Goal: Task Accomplishment & Management: Manage account settings

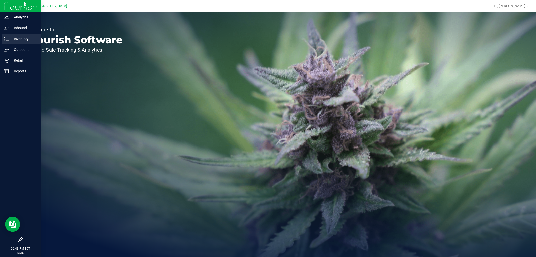
click at [23, 38] on p "Inventory" at bounding box center [24, 39] width 30 height 6
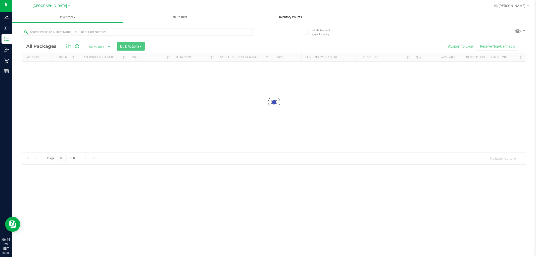
click at [285, 18] on div "Inventory All packages All inventory Waste log Create inventory Lab Results Inv…" at bounding box center [274, 134] width 524 height 245
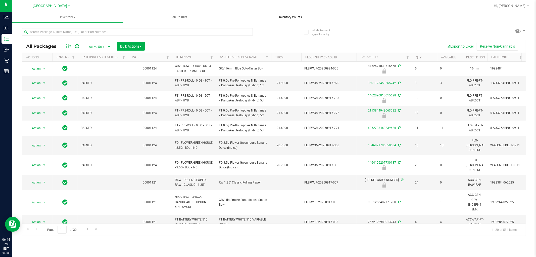
click at [295, 16] on span "Inventory Counts" at bounding box center [290, 17] width 37 height 5
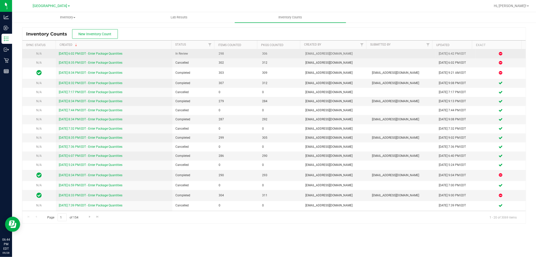
click at [100, 53] on link "[DATE] 6:02 PM EDT - Enter Package Quantities" at bounding box center [91, 54] width 64 height 4
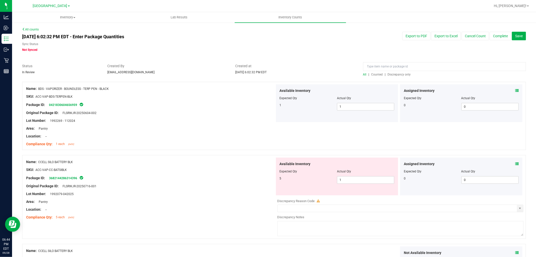
click at [404, 73] on span "Discrepancy only" at bounding box center [399, 75] width 23 height 4
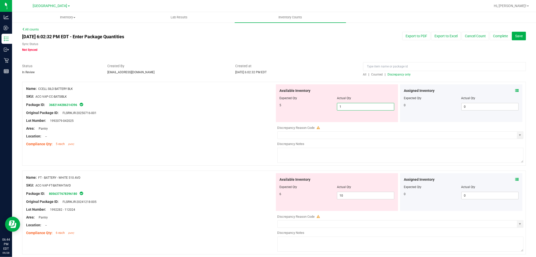
drag, startPoint x: 354, startPoint y: 107, endPoint x: 333, endPoint y: 107, distance: 21.4
click at [333, 107] on div "5 1 1" at bounding box center [337, 107] width 115 height 8
type input "5"
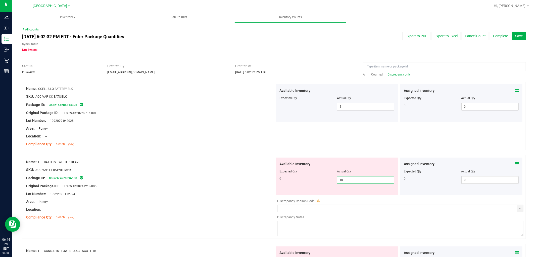
drag, startPoint x: 343, startPoint y: 181, endPoint x: 340, endPoint y: 182, distance: 3.0
click at [340, 182] on span "10 10" at bounding box center [365, 180] width 57 height 8
drag, startPoint x: 343, startPoint y: 181, endPoint x: 334, endPoint y: 180, distance: 9.4
click at [334, 180] on div "6 10 10" at bounding box center [337, 180] width 115 height 8
type input "6"
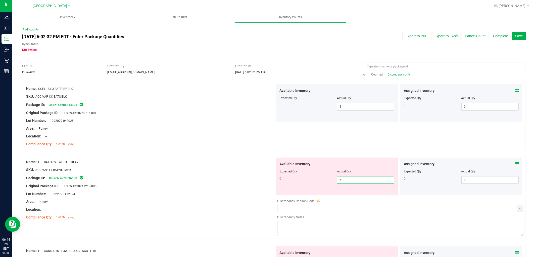
type input "6"
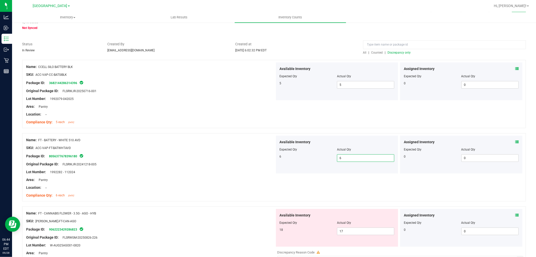
scroll to position [56, 0]
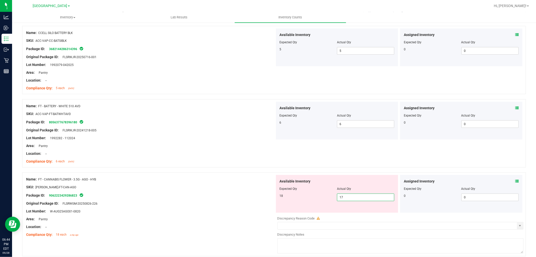
click at [348, 197] on span "17 17" at bounding box center [365, 197] width 57 height 8
type input "18"
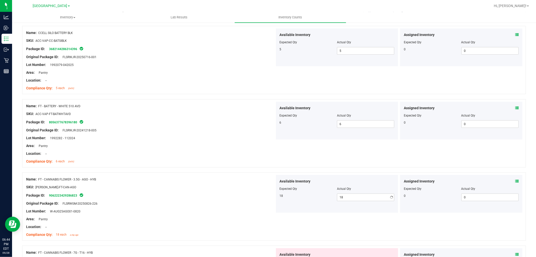
click at [225, 195] on div "Package ID: 9062223429286823" at bounding box center [150, 195] width 249 height 6
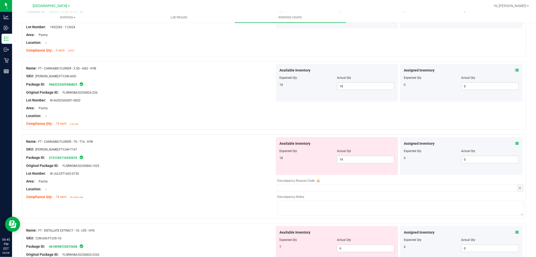
scroll to position [167, 0]
click at [360, 157] on span "19 19" at bounding box center [365, 159] width 57 height 8
type input "18"
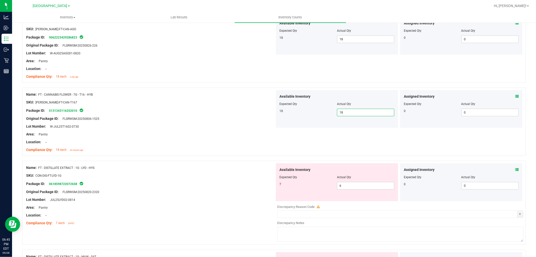
scroll to position [223, 0]
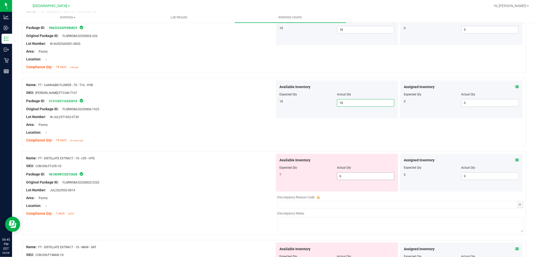
click at [352, 178] on span "6 6" at bounding box center [365, 176] width 57 height 8
type input "7"
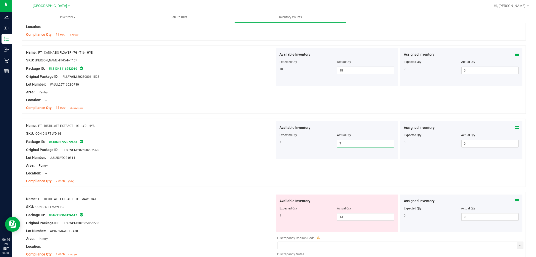
scroll to position [307, 0]
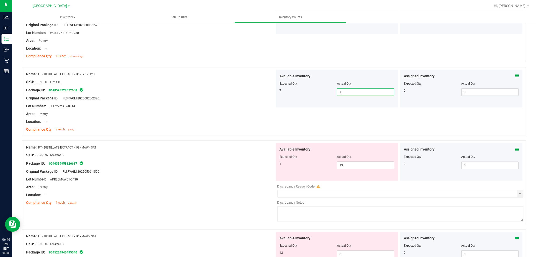
click at [361, 165] on span "13 13" at bounding box center [365, 165] width 57 height 8
drag, startPoint x: 361, startPoint y: 165, endPoint x: 328, endPoint y: 164, distance: 32.7
click at [328, 164] on div "1 13 13" at bounding box center [337, 165] width 115 height 8
type input "1"
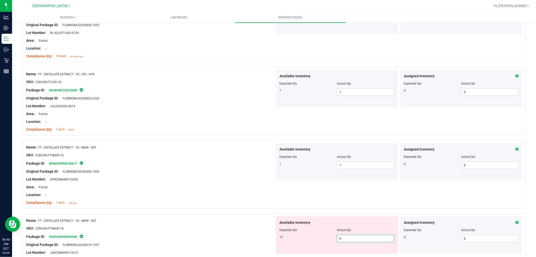
drag, startPoint x: 350, startPoint y: 239, endPoint x: 333, endPoint y: 242, distance: 16.7
click at [333, 242] on div "Available Inventory Expected Qty Actual Qty 12 0 0" at bounding box center [337, 235] width 122 height 38
type input "12"
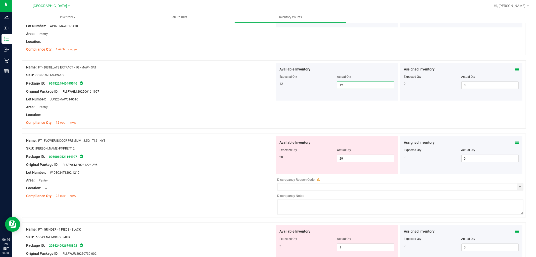
scroll to position [503, 0]
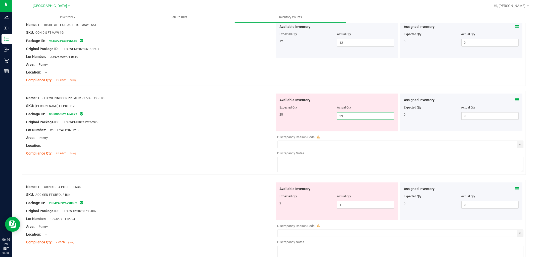
click at [354, 118] on span "29 29" at bounding box center [365, 116] width 57 height 8
type input "28"
drag, startPoint x: 242, startPoint y: 170, endPoint x: 266, endPoint y: 179, distance: 26.2
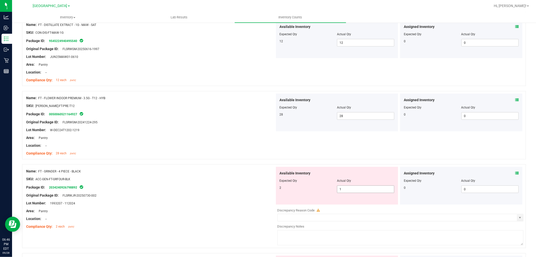
click at [355, 190] on span "1 1" at bounding box center [365, 189] width 57 height 8
type input "2"
click at [194, 204] on div "Lot Number: 1993207 - 112024" at bounding box center [150, 202] width 249 height 5
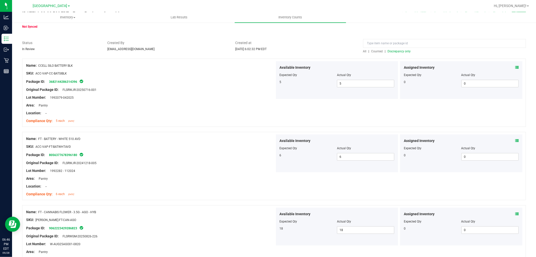
scroll to position [0, 0]
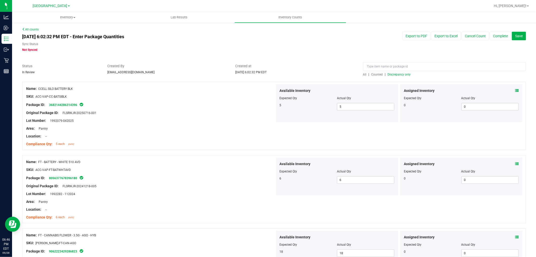
click at [398, 74] on span "Discrepancy only" at bounding box center [399, 75] width 23 height 4
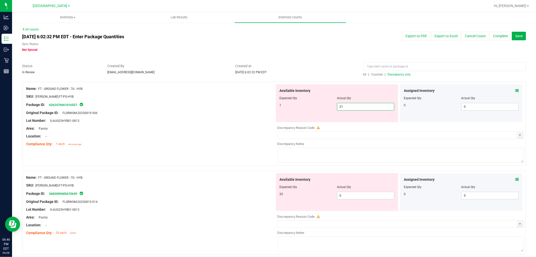
drag, startPoint x: 352, startPoint y: 107, endPoint x: 338, endPoint y: 108, distance: 14.6
click at [338, 108] on span "21 21" at bounding box center [365, 107] width 57 height 8
type input "1"
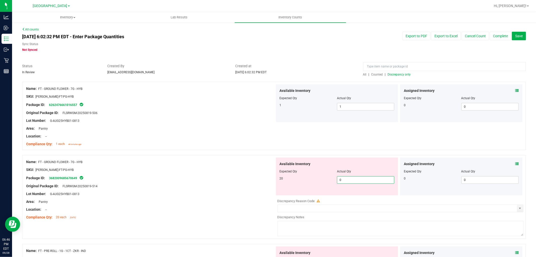
drag, startPoint x: 347, startPoint y: 180, endPoint x: 320, endPoint y: 187, distance: 27.9
click at [321, 187] on div "Available Inventory Expected Qty Actual Qty 20 0 0" at bounding box center [337, 176] width 122 height 38
type input "20"
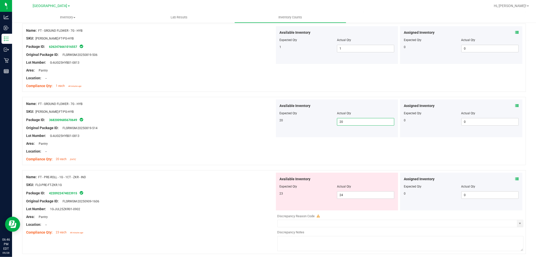
scroll to position [140, 0]
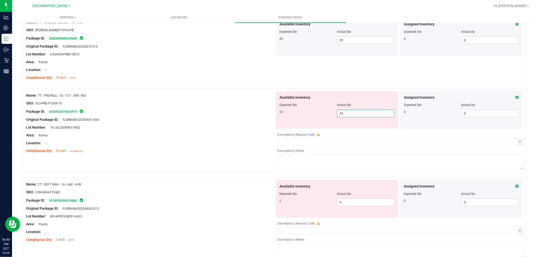
drag, startPoint x: 351, startPoint y: 114, endPoint x: 325, endPoint y: 112, distance: 25.7
click at [325, 112] on div "23 24 24" at bounding box center [337, 114] width 115 height 8
type input "23"
click at [351, 204] on div "Available Inventory Expected Qty Actual Qty 2 4 4" at bounding box center [399, 220] width 249 height 80
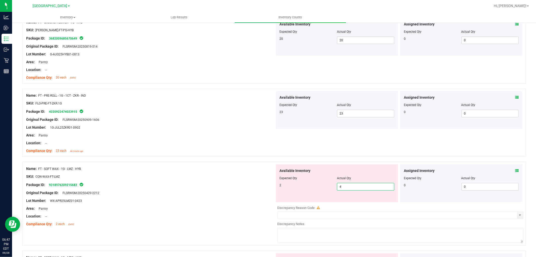
drag, startPoint x: 353, startPoint y: 188, endPoint x: 318, endPoint y: 188, distance: 34.7
click at [318, 188] on div "2 4 4" at bounding box center [337, 187] width 115 height 8
type input "2"
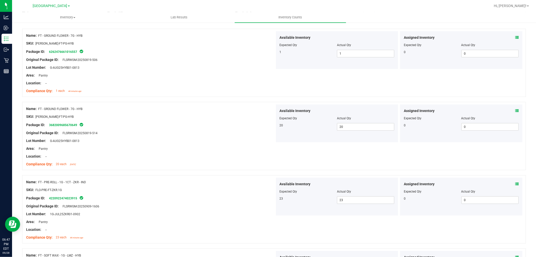
scroll to position [0, 0]
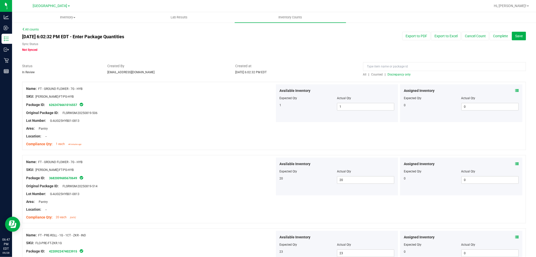
click at [400, 73] on span "Discrepancy only" at bounding box center [399, 75] width 23 height 4
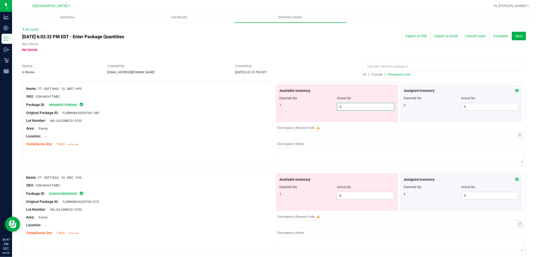
drag, startPoint x: 342, startPoint y: 107, endPoint x: 318, endPoint y: 107, distance: 24.1
click at [318, 107] on div "7 0 0" at bounding box center [337, 107] width 115 height 8
type input "7"
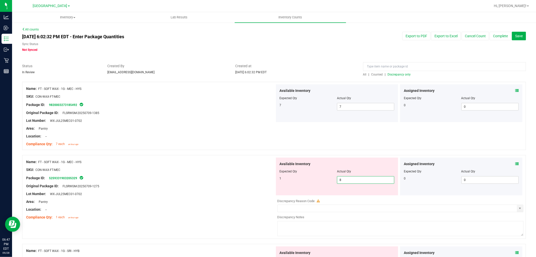
drag, startPoint x: 330, startPoint y: 184, endPoint x: 323, endPoint y: 184, distance: 7.8
click at [323, 184] on div "Available Inventory Expected Qty Actual Qty 1 8 8" at bounding box center [337, 176] width 122 height 38
type input "1"
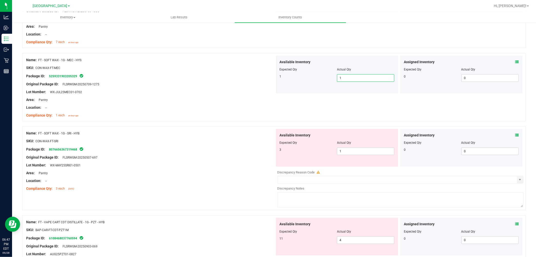
scroll to position [112, 0]
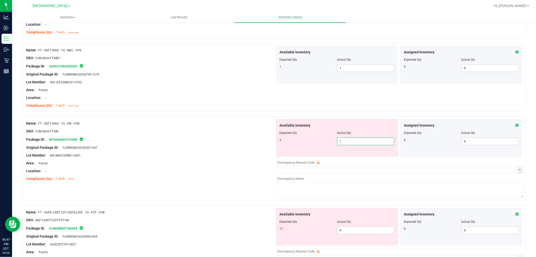
drag, startPoint x: 348, startPoint y: 141, endPoint x: 318, endPoint y: 140, distance: 30.4
click at [316, 140] on div "3 1 1" at bounding box center [337, 142] width 115 height 8
type input "3"
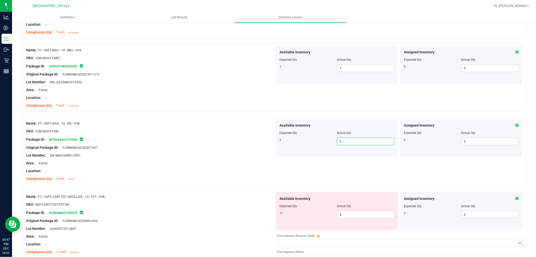
scroll to position [223, 0]
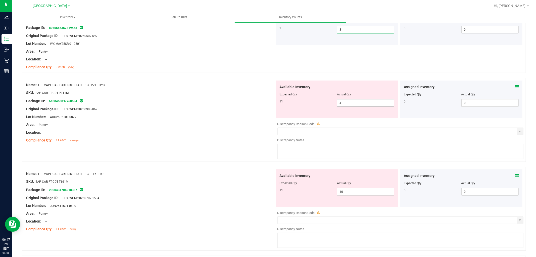
click at [341, 105] on span "4 4" at bounding box center [365, 103] width 57 height 8
type input "11"
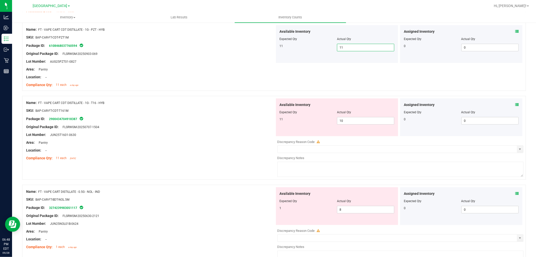
scroll to position [279, 0]
drag, startPoint x: 346, startPoint y: 119, endPoint x: 312, endPoint y: 121, distance: 34.5
click at [312, 121] on div "11 10 10" at bounding box center [337, 120] width 115 height 8
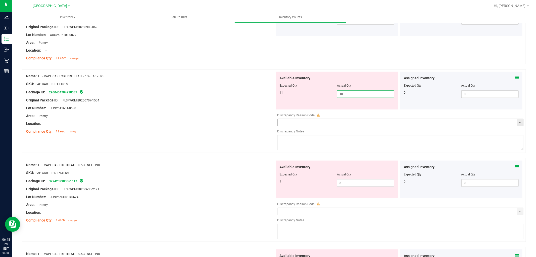
scroll to position [335, 0]
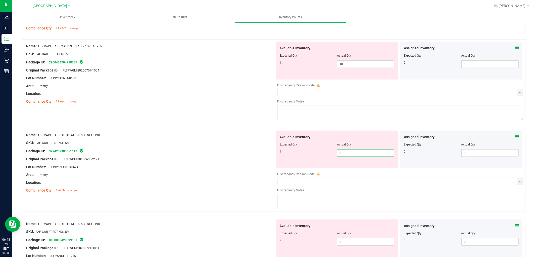
drag, startPoint x: 347, startPoint y: 154, endPoint x: 307, endPoint y: 153, distance: 40.5
click at [307, 153] on div "1 8 8" at bounding box center [337, 153] width 115 height 8
type input "1"
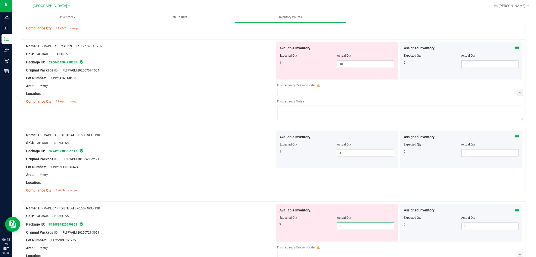
drag, startPoint x: 350, startPoint y: 228, endPoint x: 318, endPoint y: 230, distance: 32.0
click at [318, 230] on div "7 0 0" at bounding box center [337, 226] width 115 height 8
type input "7"
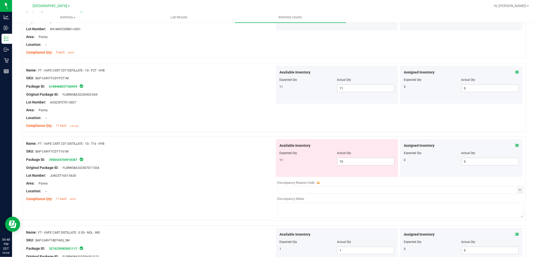
scroll to position [223, 0]
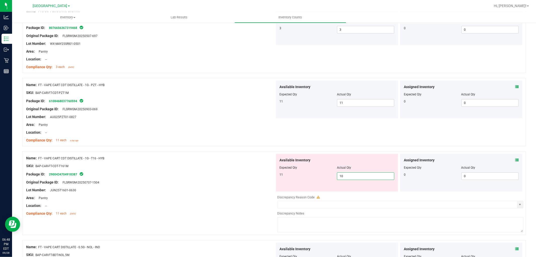
click at [351, 177] on span "10 10" at bounding box center [365, 176] width 57 height 8
type input "11"
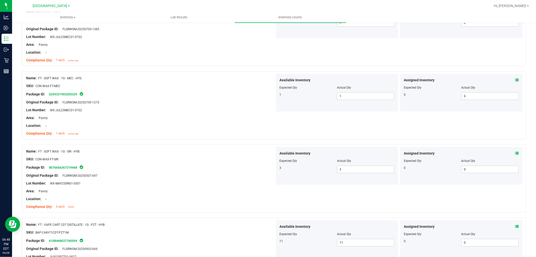
scroll to position [0, 0]
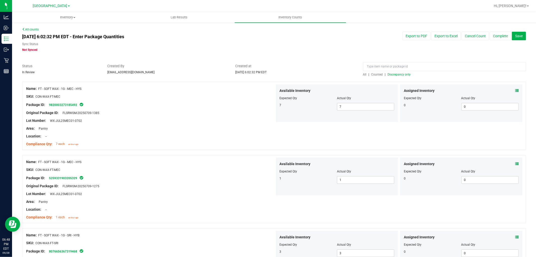
click at [392, 71] on div at bounding box center [444, 67] width 163 height 9
click at [390, 74] on span "Discrepancy only" at bounding box center [399, 75] width 23 height 4
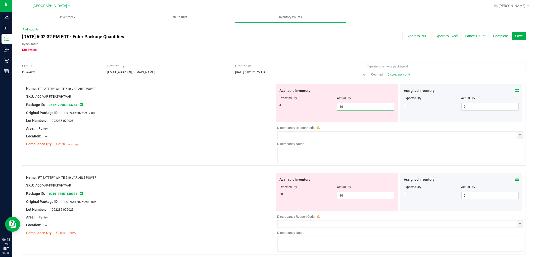
drag, startPoint x: 358, startPoint y: 105, endPoint x: 328, endPoint y: 104, distance: 29.7
click at [328, 104] on div "4 10 10" at bounding box center [337, 107] width 115 height 8
type input "4"
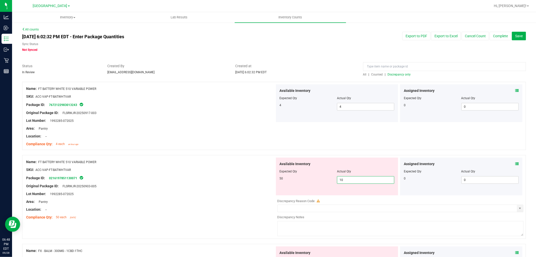
drag, startPoint x: 342, startPoint y: 178, endPoint x: 332, endPoint y: 178, distance: 9.6
click at [332, 178] on div "50 10 10" at bounding box center [337, 180] width 115 height 8
type input "50"
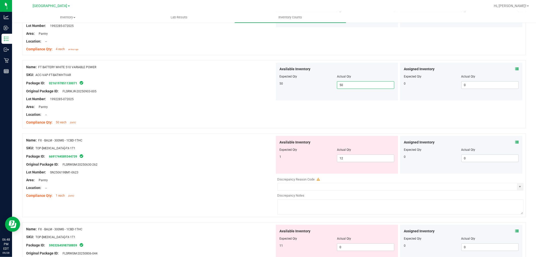
scroll to position [112, 0]
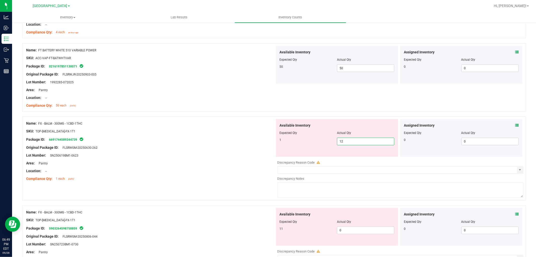
drag, startPoint x: 349, startPoint y: 141, endPoint x: 320, endPoint y: 142, distance: 29.5
click at [320, 142] on div "1 12 12" at bounding box center [337, 142] width 115 height 8
type input "1"
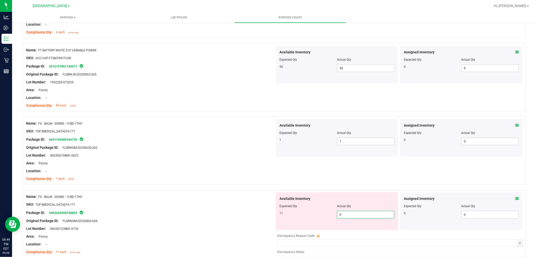
click at [306, 212] on div "11 0 0" at bounding box center [337, 215] width 115 height 8
type input "11"
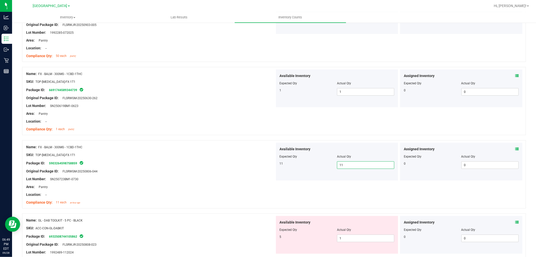
scroll to position [223, 0]
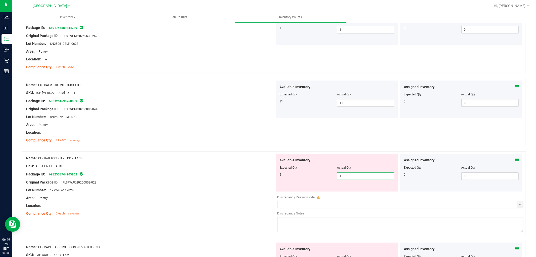
drag, startPoint x: 345, startPoint y: 177, endPoint x: 330, endPoint y: 178, distance: 14.6
click at [330, 178] on div "5 1 1" at bounding box center [337, 176] width 115 height 8
type input "5"
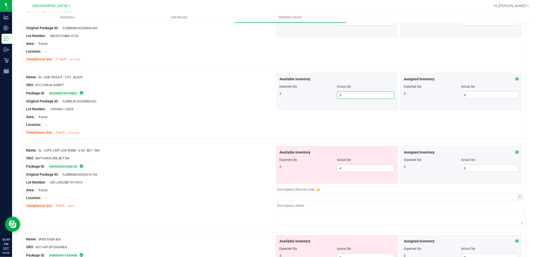
scroll to position [307, 0]
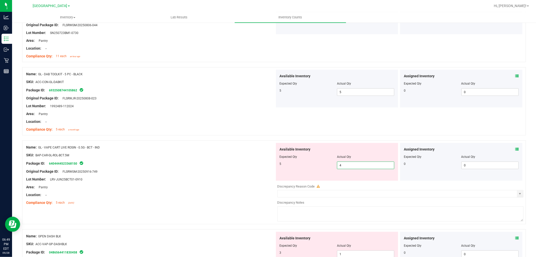
drag, startPoint x: 345, startPoint y: 165, endPoint x: 320, endPoint y: 169, distance: 25.7
click at [320, 169] on div "5 4 4" at bounding box center [337, 165] width 115 height 8
type input "5"
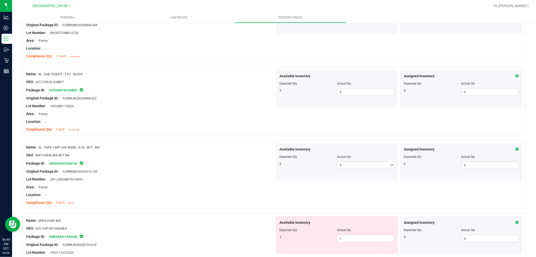
click at [186, 170] on div "Original Package ID: FLSRWGM-20250916-749" at bounding box center [150, 171] width 249 height 5
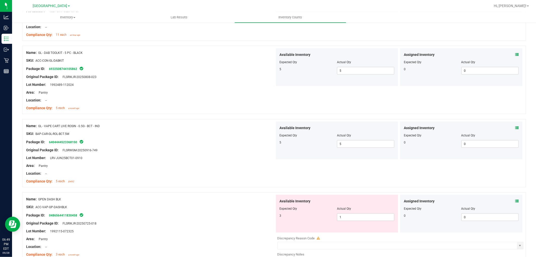
scroll to position [363, 0]
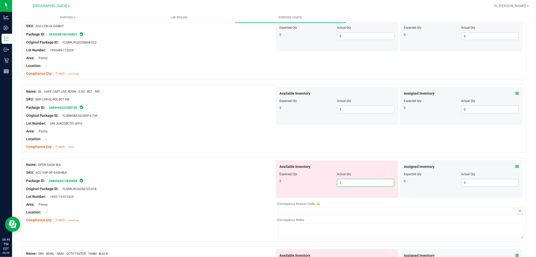
drag, startPoint x: 348, startPoint y: 183, endPoint x: 328, endPoint y: 184, distance: 20.2
click at [328, 184] on div "3 1 1" at bounding box center [337, 183] width 115 height 8
type input "3"
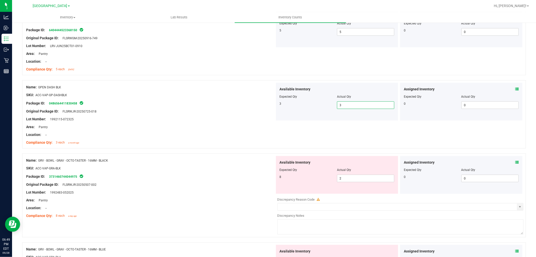
scroll to position [447, 0]
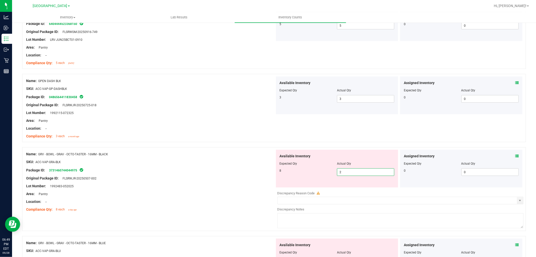
drag, startPoint x: 343, startPoint y: 173, endPoint x: 313, endPoint y: 173, distance: 29.9
click at [313, 173] on div "8 2 2" at bounding box center [337, 172] width 115 height 8
type input "8"
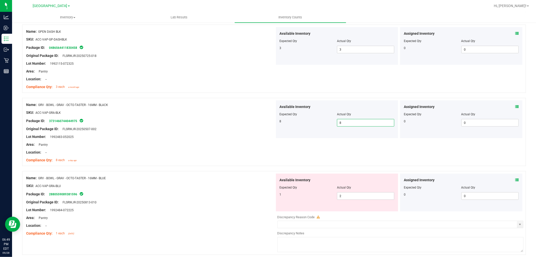
scroll to position [559, 0]
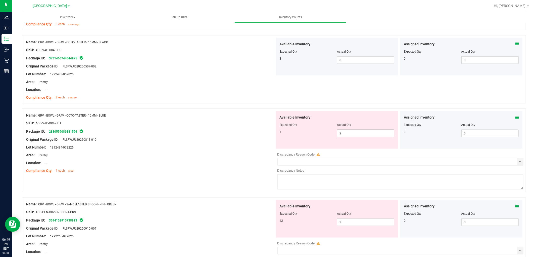
drag, startPoint x: 350, startPoint y: 129, endPoint x: 313, endPoint y: 135, distance: 37.4
click at [313, 135] on div "Available Inventory Expected Qty Actual Qty 1 2 2" at bounding box center [337, 130] width 122 height 38
drag, startPoint x: 342, startPoint y: 134, endPoint x: 334, endPoint y: 134, distance: 8.0
click at [334, 134] on div "1 2 2" at bounding box center [337, 133] width 115 height 8
type input "1"
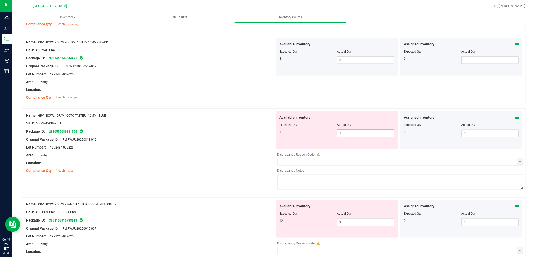
type input "1"
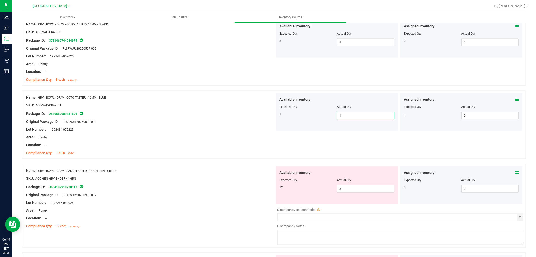
scroll to position [586, 0]
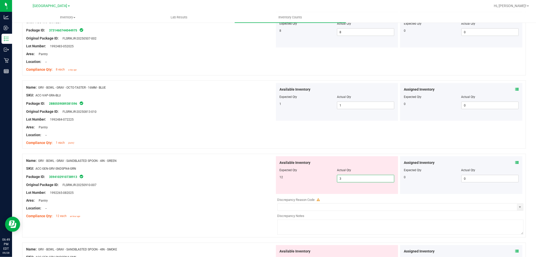
drag, startPoint x: 346, startPoint y: 178, endPoint x: 325, endPoint y: 178, distance: 21.6
click at [325, 178] on div "12 3 3" at bounding box center [337, 179] width 115 height 8
type input "12"
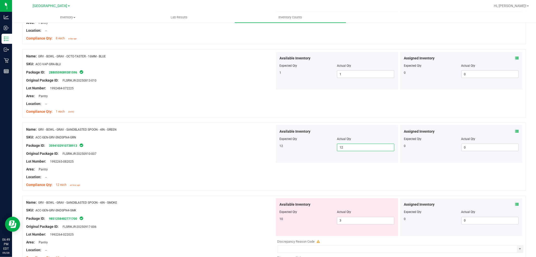
scroll to position [670, 0]
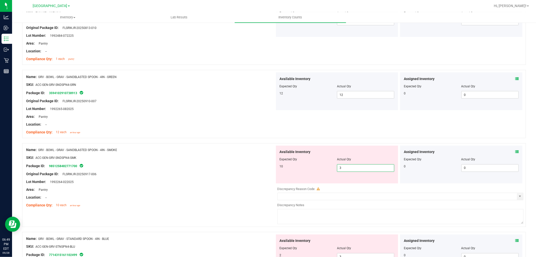
drag, startPoint x: 348, startPoint y: 170, endPoint x: 319, endPoint y: 170, distance: 29.7
click at [319, 170] on div "10 3 3" at bounding box center [337, 168] width 115 height 8
type input "10"
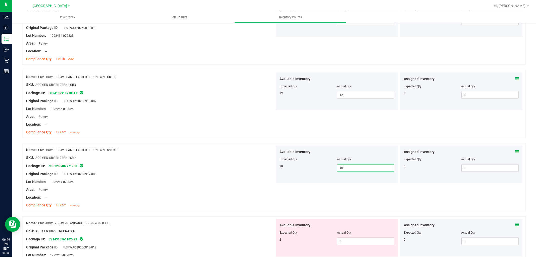
scroll to position [754, 0]
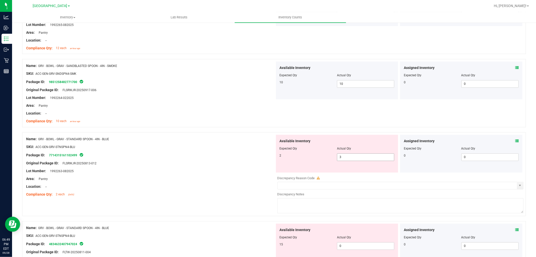
drag, startPoint x: 344, startPoint y: 162, endPoint x: 336, endPoint y: 157, distance: 9.9
click at [336, 160] on div "Available Inventory Expected Qty Actual Qty 2 3 3" at bounding box center [337, 154] width 122 height 38
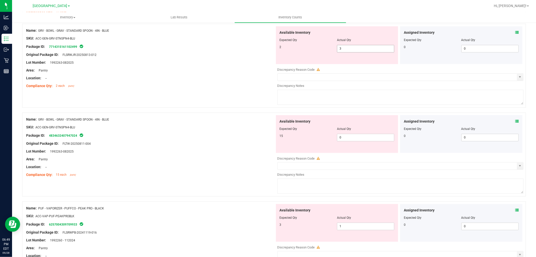
scroll to position [866, 0]
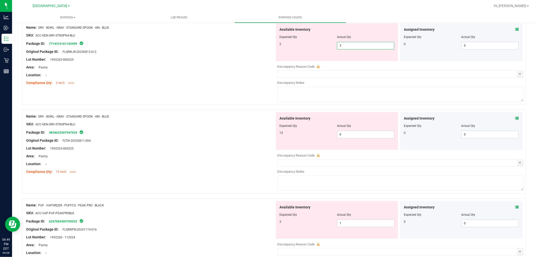
click at [341, 46] on span "3 3" at bounding box center [365, 46] width 57 height 8
drag, startPoint x: 341, startPoint y: 46, endPoint x: 331, endPoint y: 46, distance: 10.8
click at [331, 46] on div "2 23 23" at bounding box center [337, 46] width 115 height 8
type input "2"
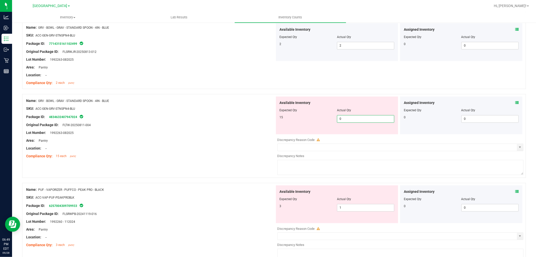
drag, startPoint x: 341, startPoint y: 119, endPoint x: 329, endPoint y: 121, distance: 12.6
click at [329, 121] on div "15 0 0" at bounding box center [337, 119] width 115 height 8
type input "15"
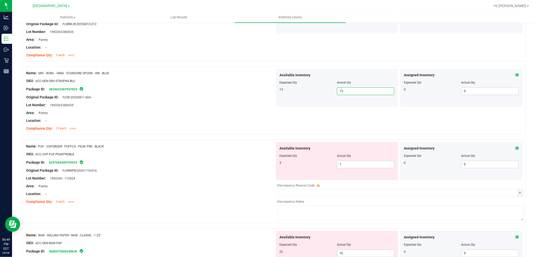
scroll to position [894, 0]
drag, startPoint x: 343, startPoint y: 167, endPoint x: 321, endPoint y: 163, distance: 22.4
click at [322, 164] on div "3 1 1" at bounding box center [337, 164] width 115 height 8
type input "3"
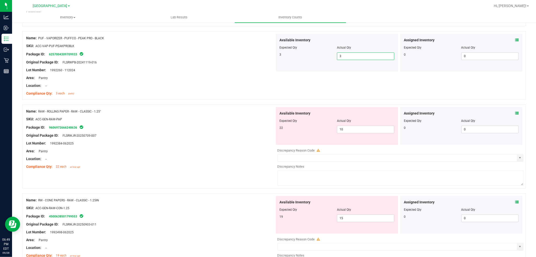
scroll to position [1006, 0]
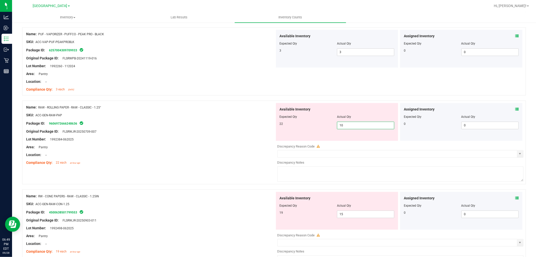
drag, startPoint x: 344, startPoint y: 125, endPoint x: 325, endPoint y: 125, distance: 19.1
click at [325, 125] on div "22 10 10" at bounding box center [337, 125] width 115 height 8
type input "22"
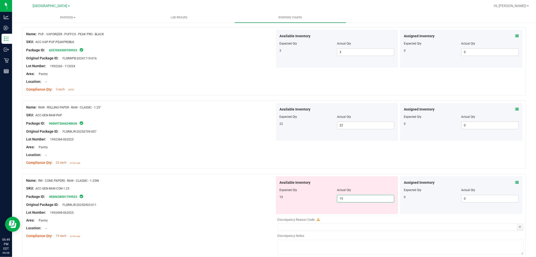
drag, startPoint x: 344, startPoint y: 195, endPoint x: 321, endPoint y: 197, distance: 23.9
click at [321, 197] on div "19 15 15" at bounding box center [337, 199] width 115 height 8
type input "19"
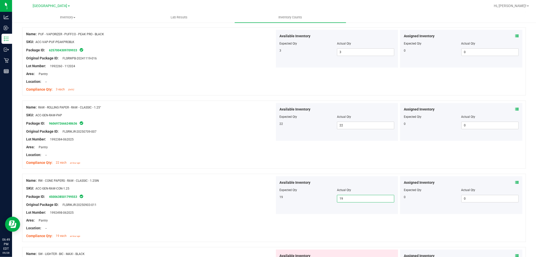
scroll to position [1117, 0]
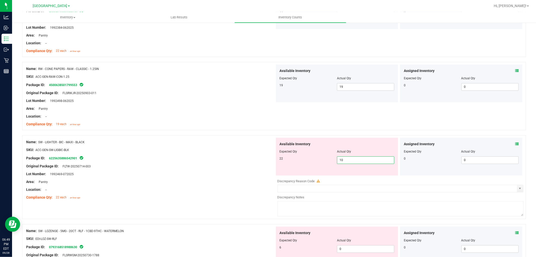
drag, startPoint x: 343, startPoint y: 162, endPoint x: 317, endPoint y: 162, distance: 26.4
click at [317, 162] on div "22 10 10" at bounding box center [337, 160] width 115 height 8
type input "22"
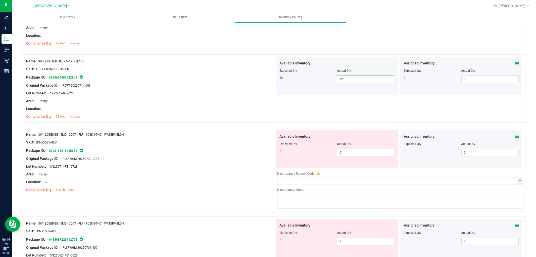
scroll to position [1201, 0]
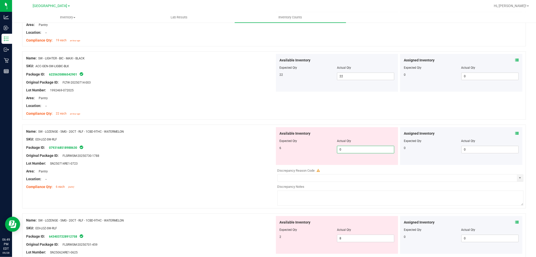
drag, startPoint x: 350, startPoint y: 149, endPoint x: 323, endPoint y: 149, distance: 26.4
click at [323, 149] on div "6 0 0" at bounding box center [337, 150] width 115 height 8
type input "6"
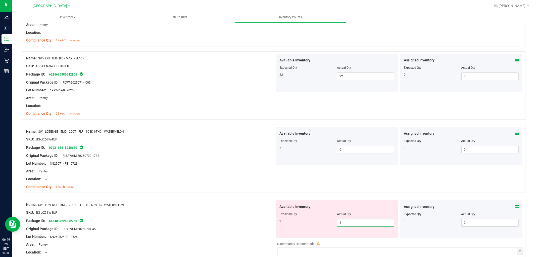
drag, startPoint x: 333, startPoint y: 223, endPoint x: 320, endPoint y: 224, distance: 12.8
click at [320, 224] on div "2 8 8" at bounding box center [337, 223] width 115 height 8
type input "2"
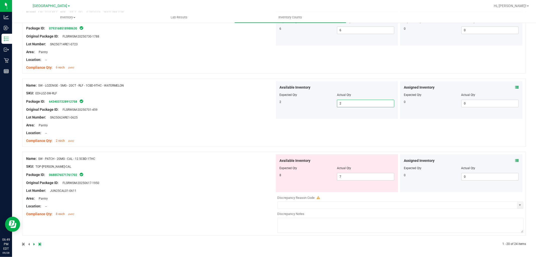
scroll to position [1322, 0]
click at [346, 174] on span "7 7" at bounding box center [365, 176] width 57 height 8
type input "8"
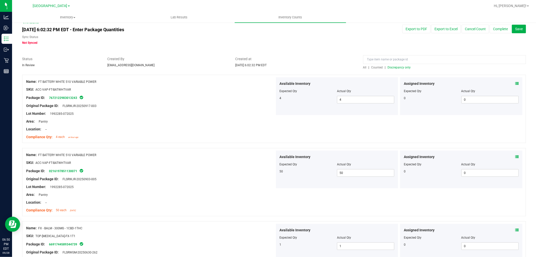
scroll to position [0, 0]
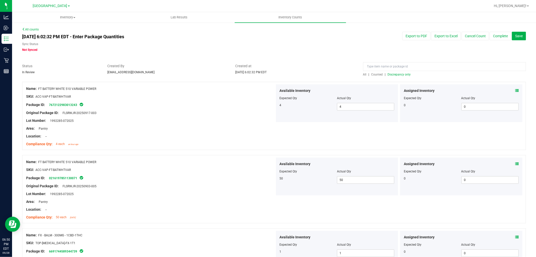
click at [401, 73] on span "Discrepancy only" at bounding box center [399, 75] width 23 height 4
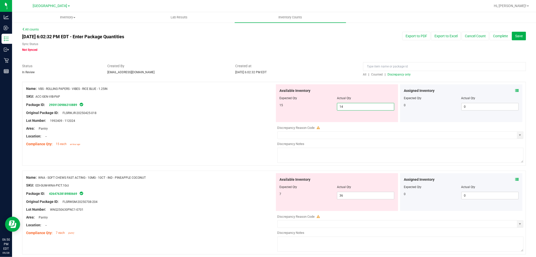
drag, startPoint x: 360, startPoint y: 109, endPoint x: 328, endPoint y: 109, distance: 31.9
click at [328, 109] on div "15 14 14" at bounding box center [337, 107] width 115 height 8
type input "15"
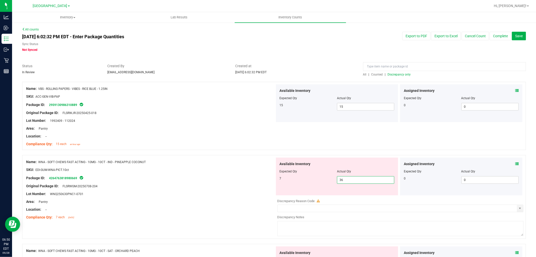
drag, startPoint x: 346, startPoint y: 180, endPoint x: 321, endPoint y: 181, distance: 24.9
click at [321, 181] on div "7 36 36" at bounding box center [337, 180] width 115 height 8
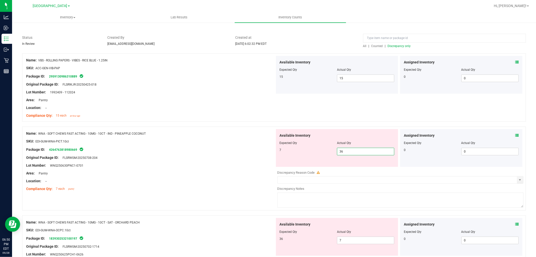
scroll to position [56, 0]
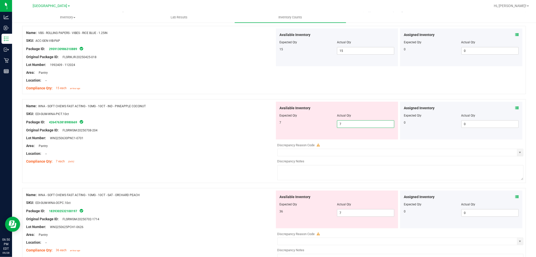
type input "7"
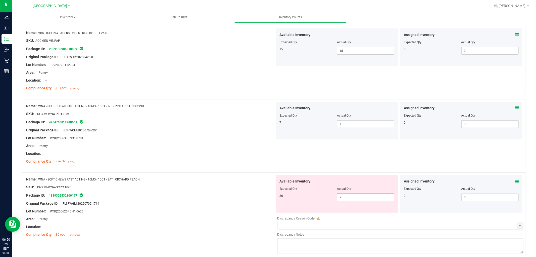
drag, startPoint x: 350, startPoint y: 199, endPoint x: 284, endPoint y: 199, distance: 66.1
click at [284, 199] on div "36 7 7" at bounding box center [337, 197] width 115 height 8
type input "36"
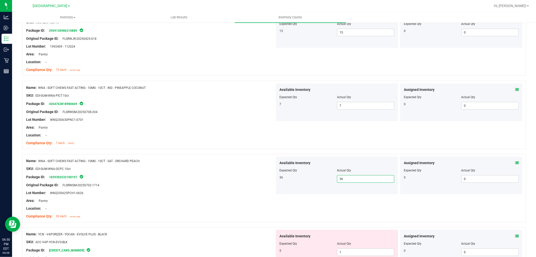
scroll to position [150, 0]
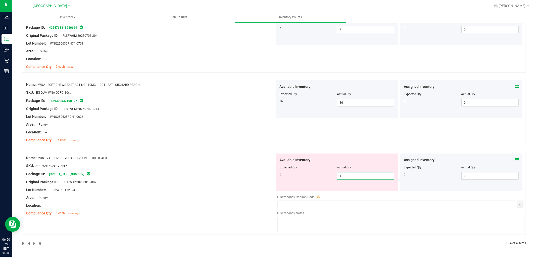
drag, startPoint x: 341, startPoint y: 175, endPoint x: 313, endPoint y: 177, distance: 28.2
click at [313, 177] on div "5 1 1" at bounding box center [337, 176] width 115 height 8
type input "5"
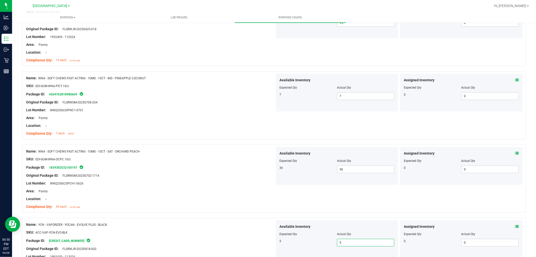
scroll to position [0, 0]
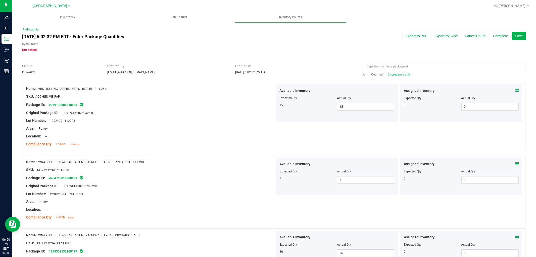
click at [398, 74] on span "Discrepancy only" at bounding box center [399, 75] width 23 height 4
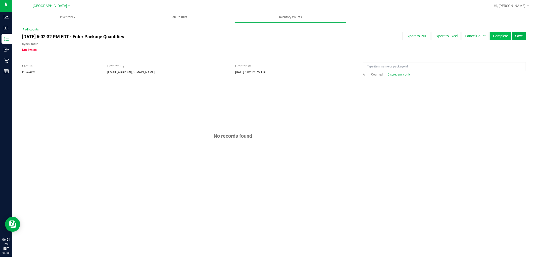
click at [500, 34] on button "Complete" at bounding box center [500, 36] width 21 height 9
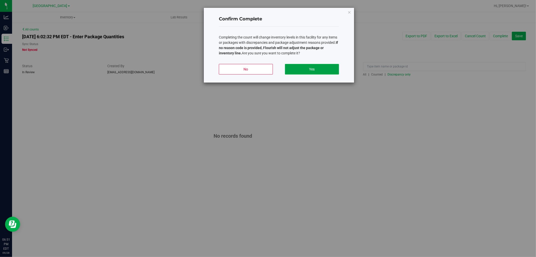
click at [320, 69] on button "Yes" at bounding box center [312, 69] width 54 height 11
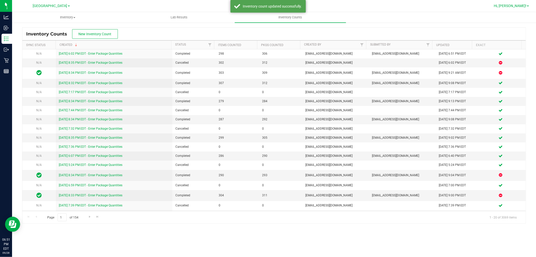
click at [525, 6] on span "Hi, [PERSON_NAME]!" at bounding box center [510, 6] width 33 height 4
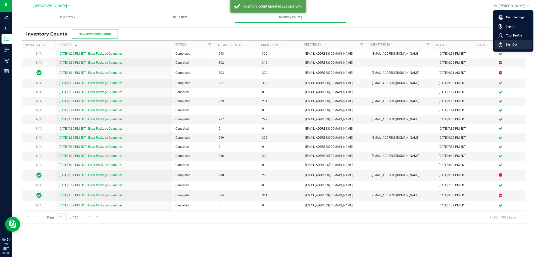
click at [514, 45] on span "Sign Out" at bounding box center [510, 44] width 15 height 5
